Goal: Check status: Check status

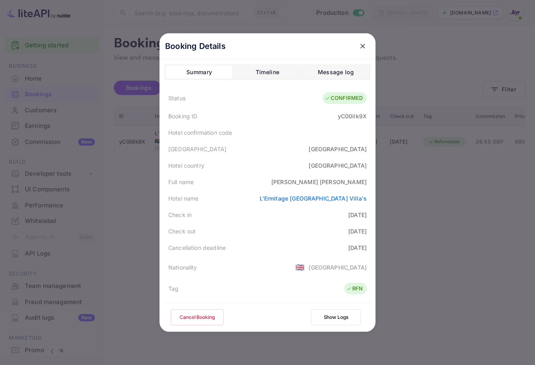
click at [362, 48] on icon "close" at bounding box center [363, 46] width 8 height 8
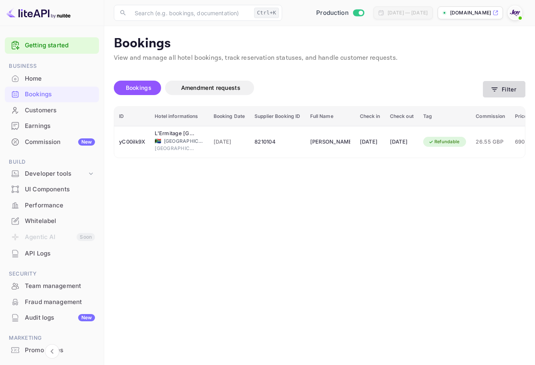
click at [518, 89] on button "Filter" at bounding box center [504, 89] width 42 height 16
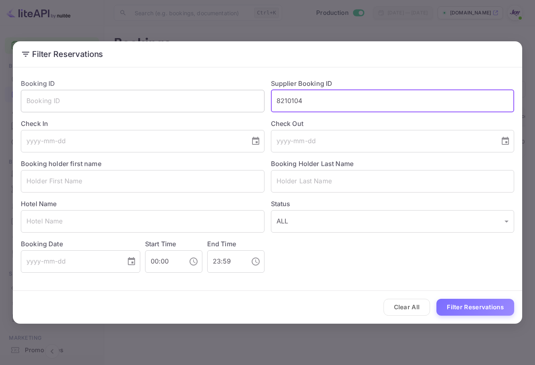
drag, startPoint x: 364, startPoint y: 100, endPoint x: 247, endPoint y: 96, distance: 117.1
click at [247, 96] on div "Booking ID ​ Supplier Booking ID 8210104 ​ Check In ​ Check Out ​ Booking holde…" at bounding box center [264, 172] width 500 height 200
paste input "147402"
type input "8147402"
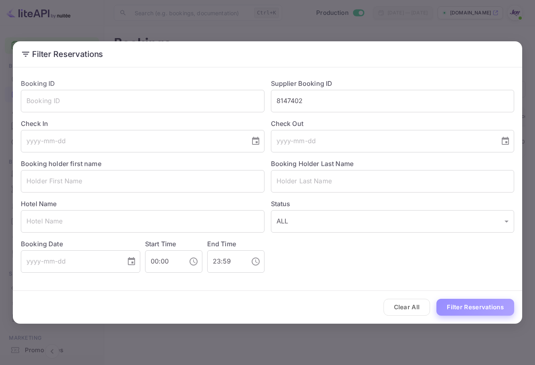
click at [473, 307] on button "Filter Reservations" at bounding box center [475, 307] width 78 height 17
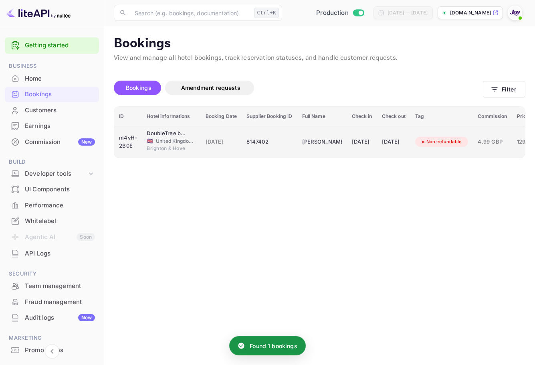
click at [451, 150] on td "Non-refundable" at bounding box center [441, 142] width 63 height 32
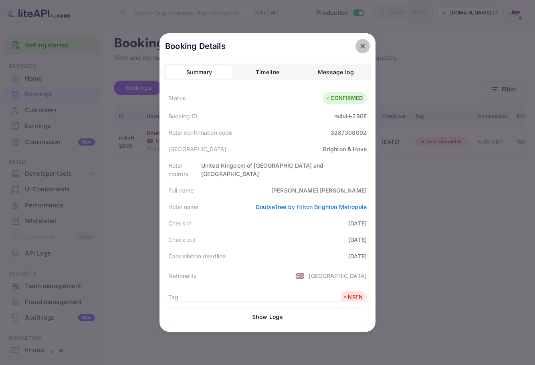
click at [362, 44] on icon "close" at bounding box center [363, 46] width 8 height 8
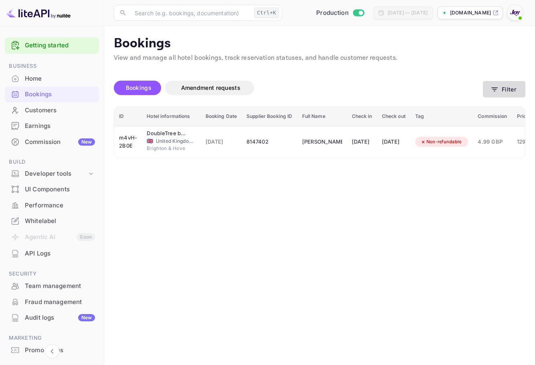
click at [497, 84] on button "Filter" at bounding box center [504, 89] width 42 height 16
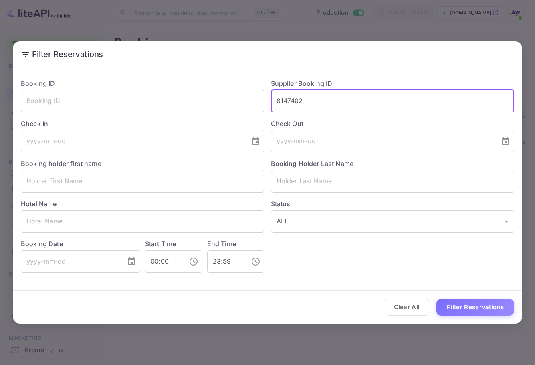
drag, startPoint x: 333, startPoint y: 99, endPoint x: 232, endPoint y: 90, distance: 101.4
click at [232, 90] on div "Booking ID ​ Supplier Booking ID 8147402 ​ Check In ​ Check Out ​ Booking holde…" at bounding box center [264, 172] width 500 height 200
paste input "9297047"
type input "9297047"
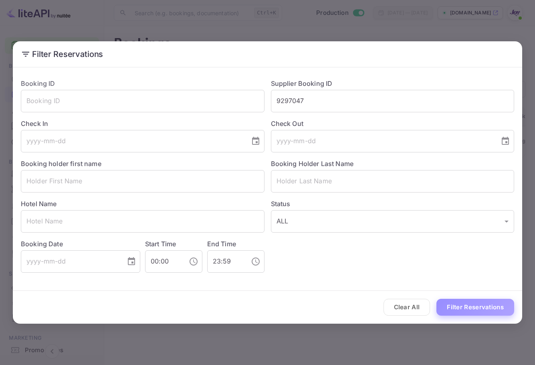
click at [457, 308] on button "Filter Reservations" at bounding box center [475, 307] width 78 height 17
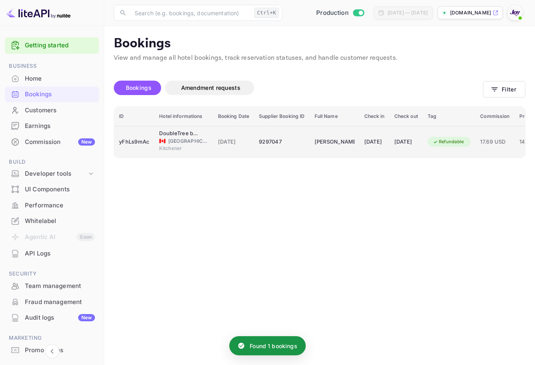
click at [415, 142] on div "[DATE]" at bounding box center [406, 141] width 24 height 13
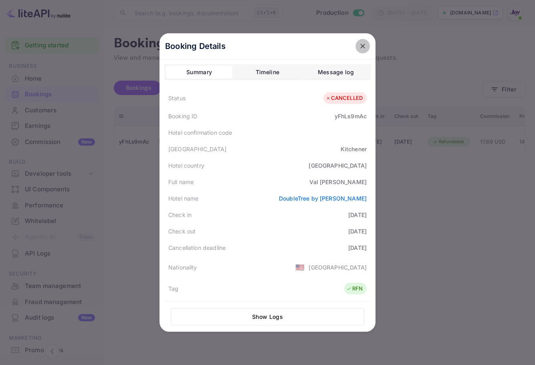
click at [359, 48] on icon "close" at bounding box center [363, 46] width 8 height 8
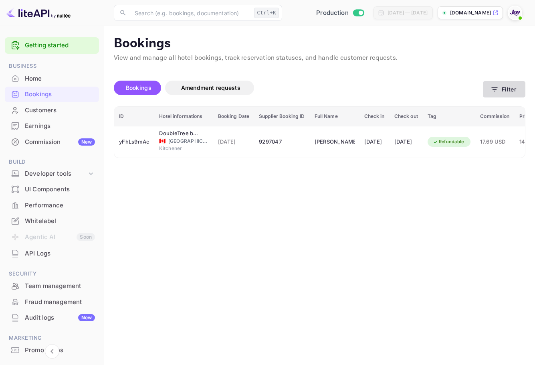
click at [489, 83] on button "Filter" at bounding box center [504, 89] width 42 height 16
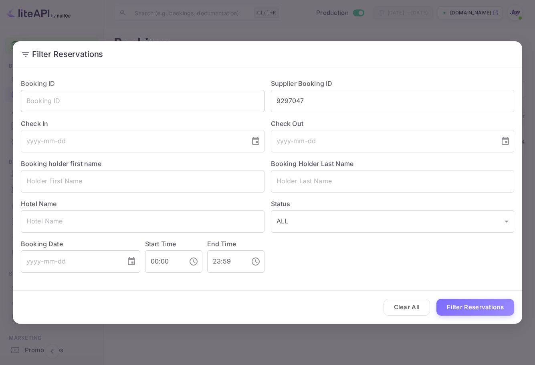
drag, startPoint x: 233, startPoint y: 97, endPoint x: 226, endPoint y: 97, distance: 6.8
click at [226, 97] on div "Booking ID ​ Supplier Booking ID 9297047 ​ Check In ​ Check Out ​ Booking holde…" at bounding box center [264, 172] width 500 height 200
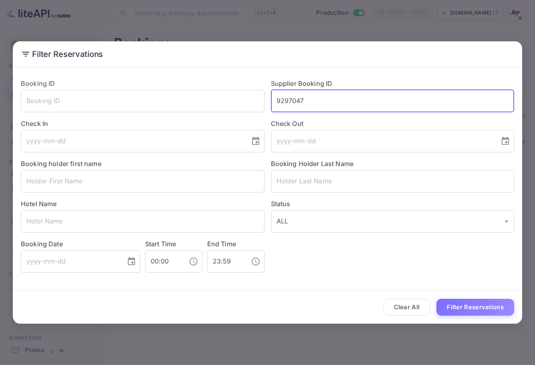
paste input "8991828"
type input "8991828"
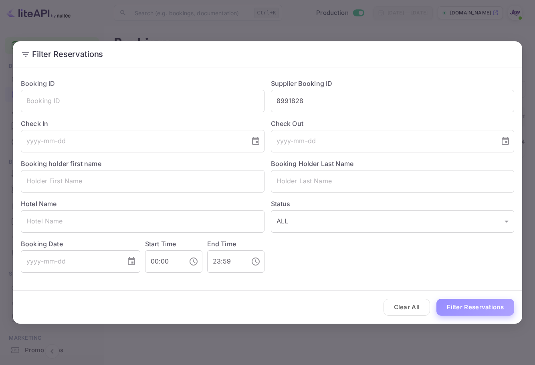
click at [499, 307] on button "Filter Reservations" at bounding box center [475, 307] width 78 height 17
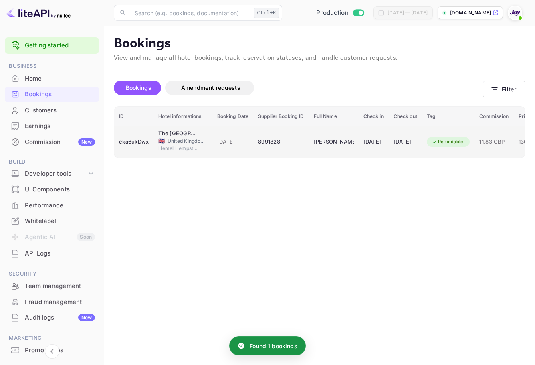
click at [367, 135] on div "[DATE]" at bounding box center [374, 141] width 20 height 13
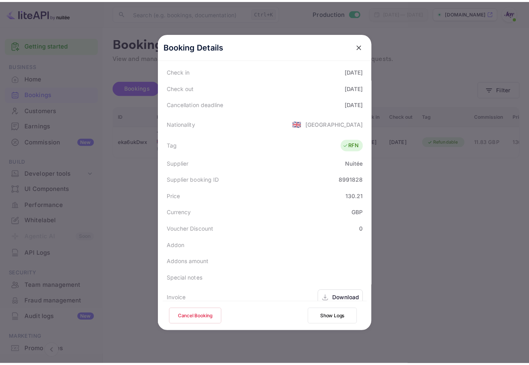
scroll to position [178, 0]
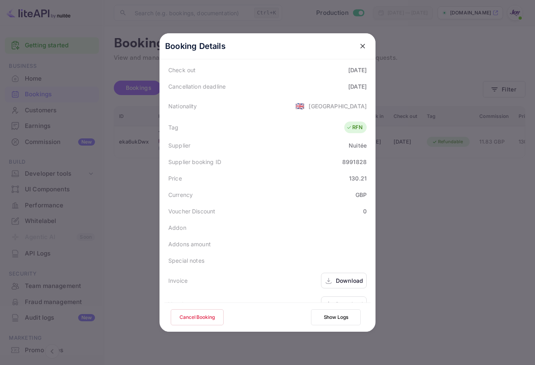
drag, startPoint x: 362, startPoint y: 44, endPoint x: 449, endPoint y: 73, distance: 91.6
click at [362, 44] on icon "close" at bounding box center [363, 46] width 8 height 8
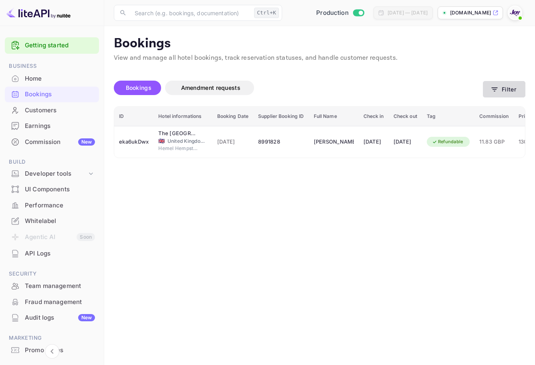
click at [513, 88] on button "Filter" at bounding box center [504, 89] width 42 height 16
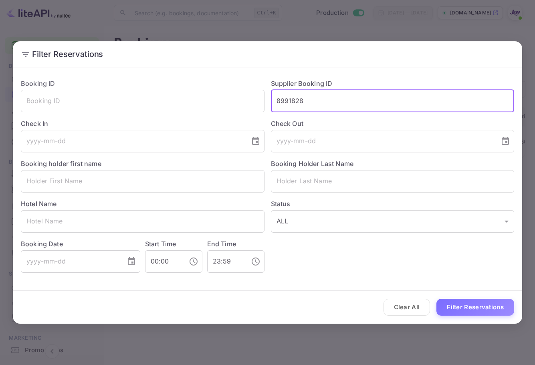
drag, startPoint x: 333, startPoint y: 98, endPoint x: 215, endPoint y: 86, distance: 118.5
click at [213, 86] on div "Booking ID ​ Supplier Booking ID 8991828 ​ Check In ​ Check Out ​ Booking holde…" at bounding box center [264, 172] width 500 height 200
paste input "896267"
type input "8896267"
click at [473, 305] on button "Filter Reservations" at bounding box center [475, 307] width 78 height 17
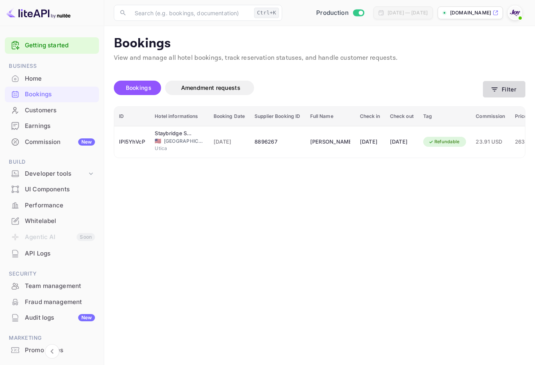
click at [503, 89] on button "Filter" at bounding box center [504, 89] width 42 height 16
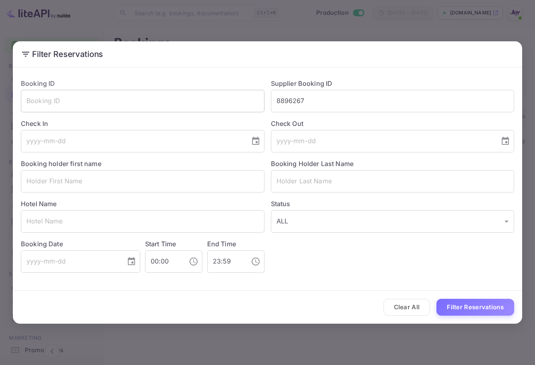
click at [262, 105] on div "Booking ID ​ Supplier Booking ID 8896267 ​ Check In ​ Check Out ​ Booking holde…" at bounding box center [264, 172] width 500 height 200
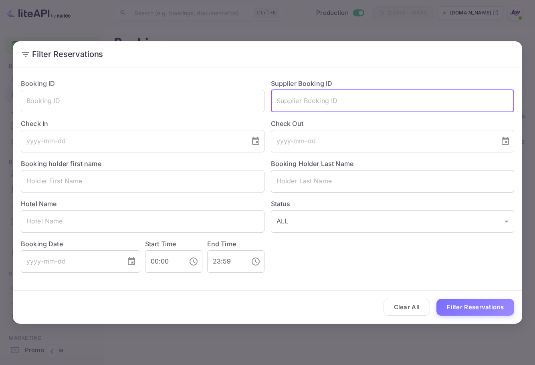
click at [300, 176] on input "text" at bounding box center [393, 181] width 244 height 22
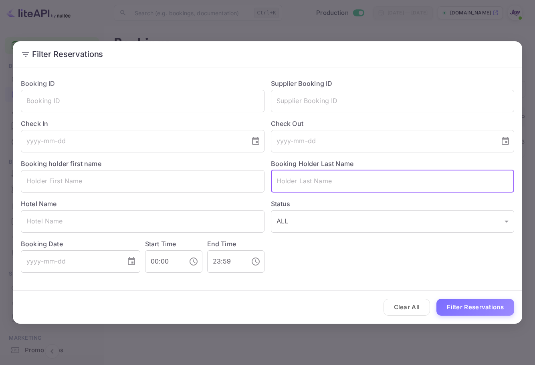
paste input "[PERSON_NAME]"
type input "[PERSON_NAME]"
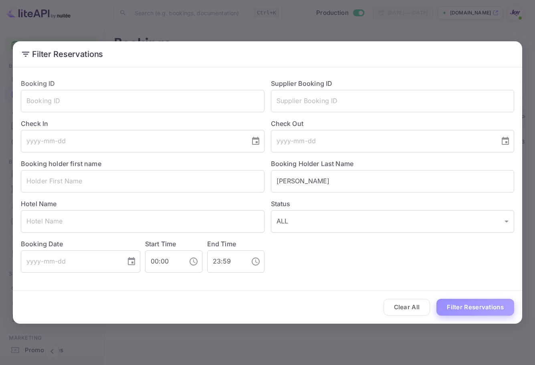
click at [458, 307] on button "Filter Reservations" at bounding box center [475, 307] width 78 height 17
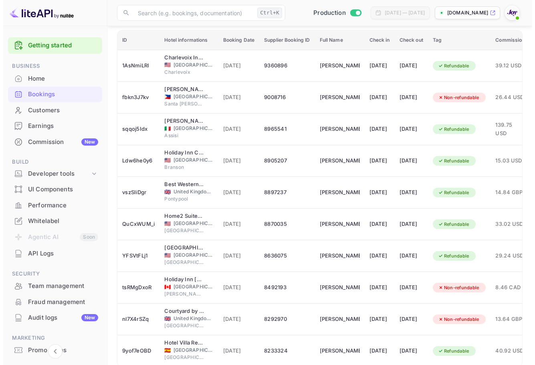
scroll to position [38, 0]
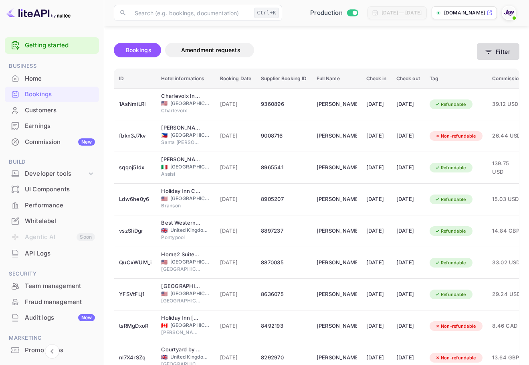
click at [493, 44] on button "Filter" at bounding box center [498, 51] width 42 height 16
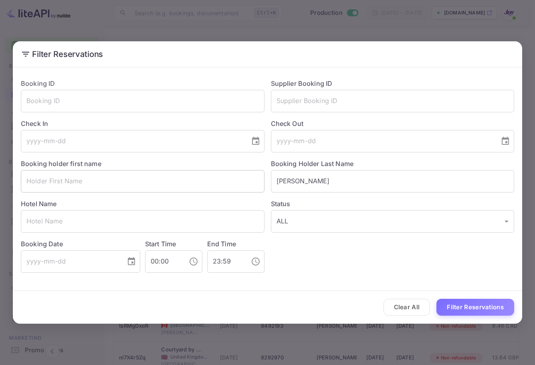
click at [174, 185] on input "text" at bounding box center [143, 181] width 244 height 22
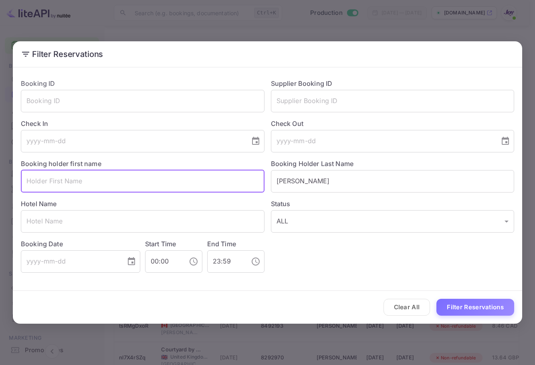
paste input "[PERSON_NAME]"
type input "[PERSON_NAME]"
click at [476, 307] on button "Filter Reservations" at bounding box center [475, 307] width 78 height 17
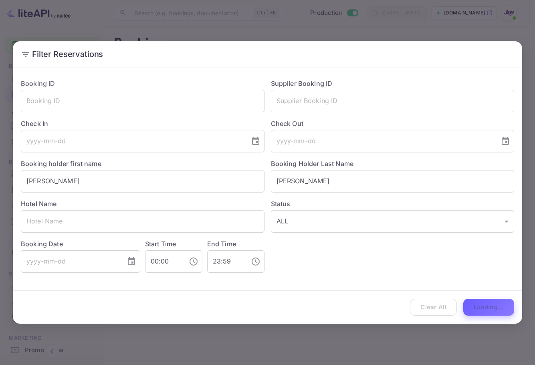
scroll to position [0, 0]
